Goal: Information Seeking & Learning: Learn about a topic

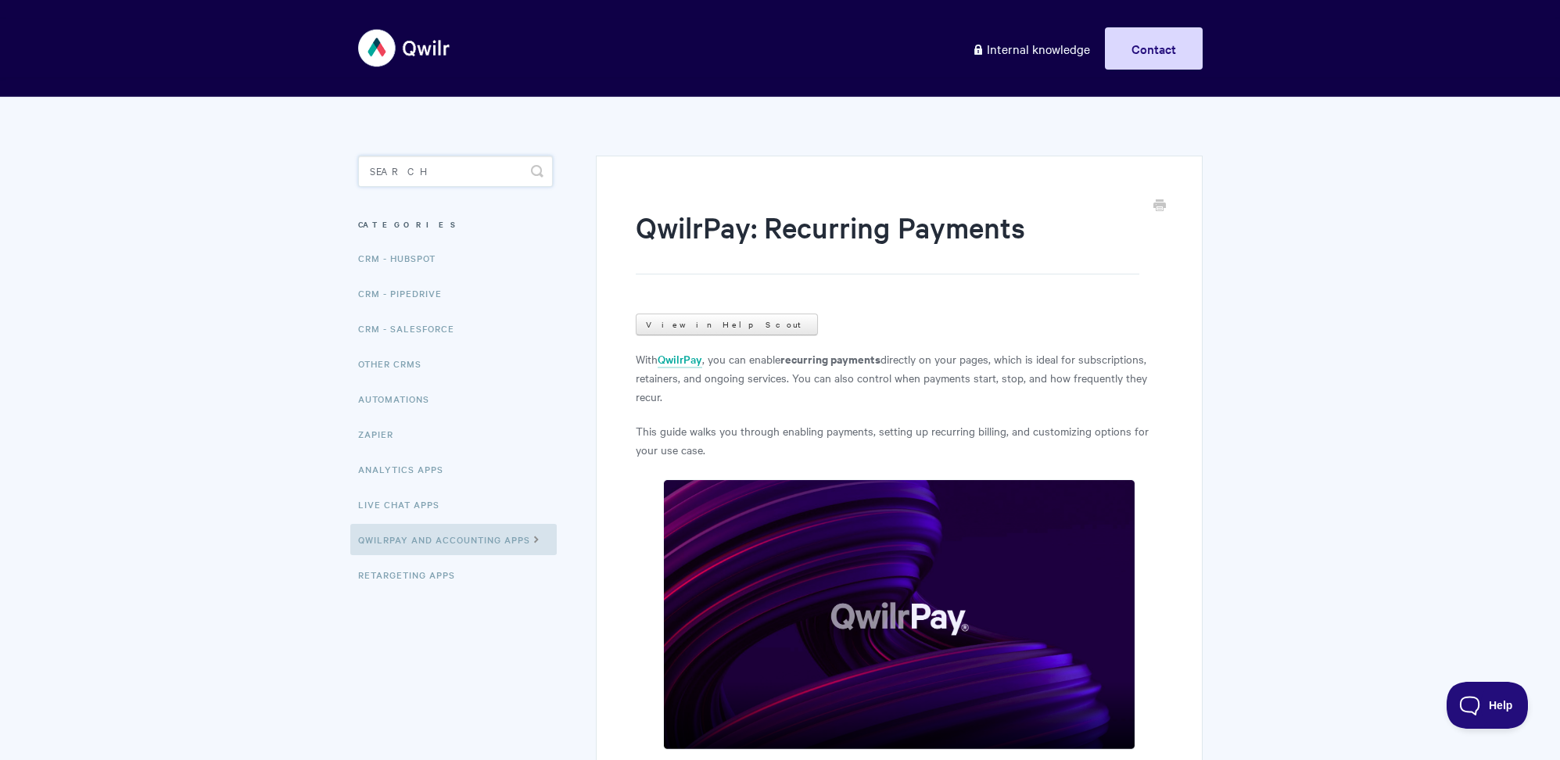
click at [426, 180] on input "Search" at bounding box center [455, 171] width 195 height 31
type input "permission"
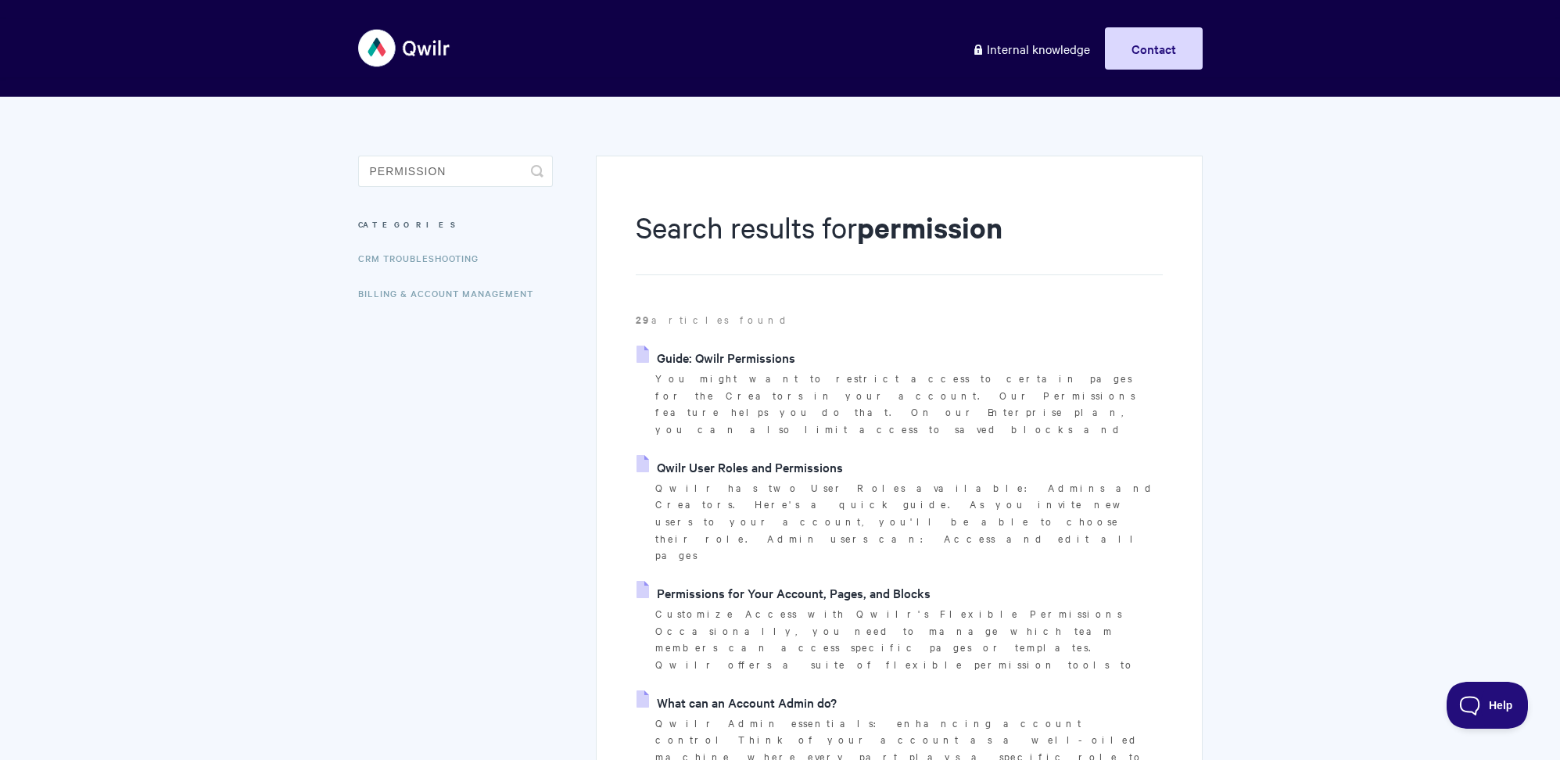
click at [737, 455] on link "Qwilr User Roles and Permissions" at bounding box center [739, 466] width 206 height 23
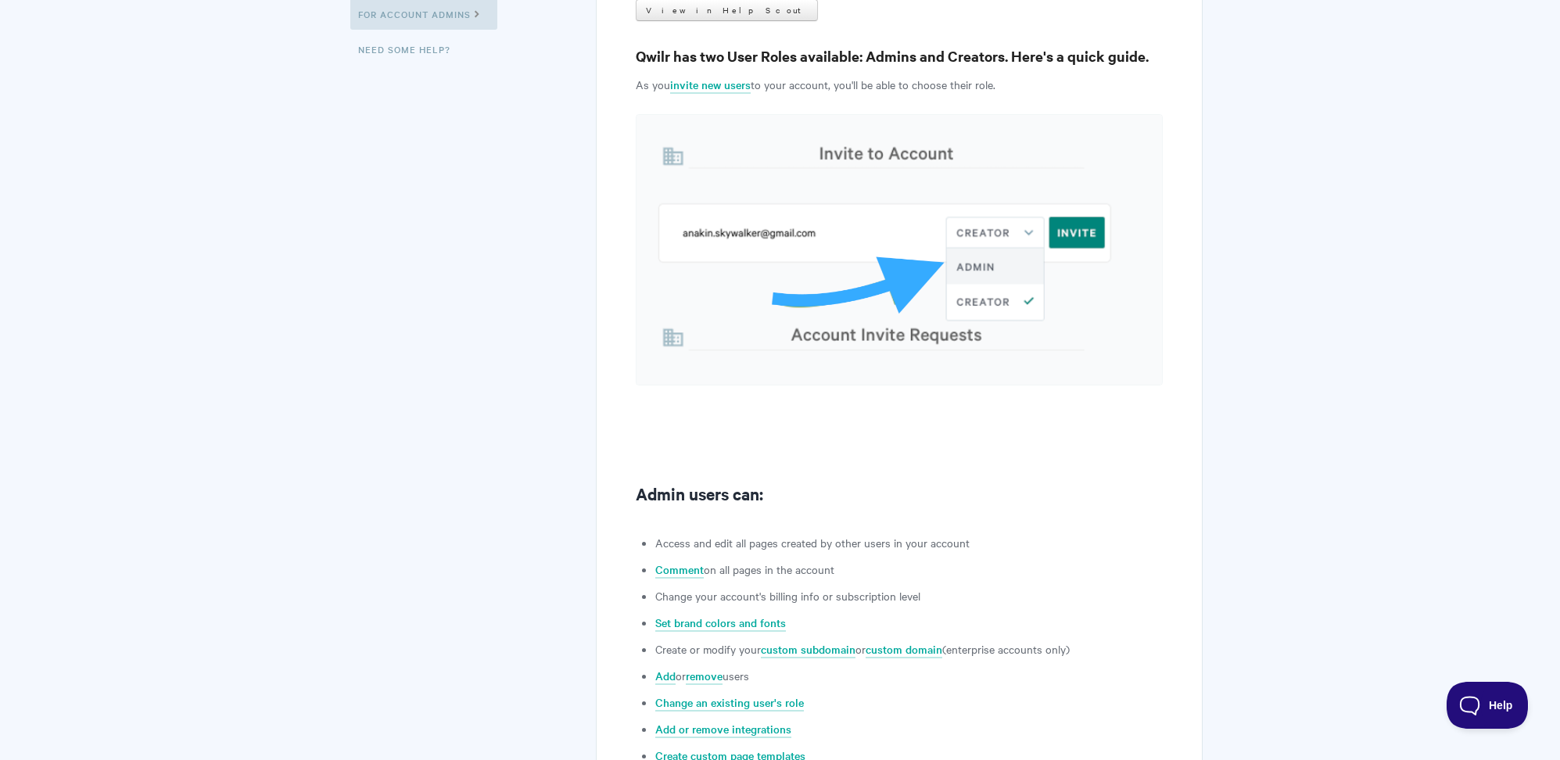
scroll to position [317, 0]
